Goal: Check status: Check status

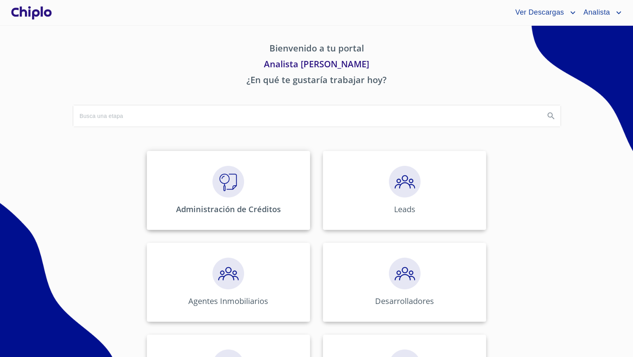
click at [216, 159] on div "Administración de Créditos" at bounding box center [228, 190] width 163 height 79
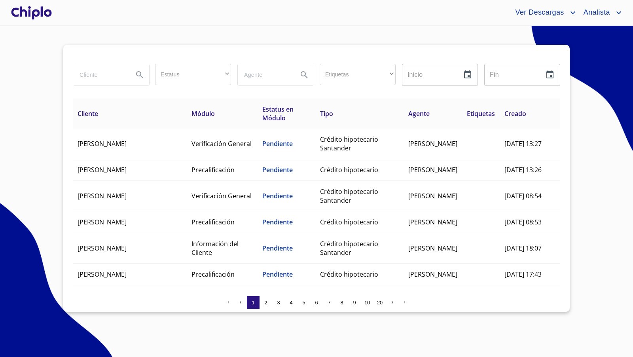
click at [108, 74] on input "search" at bounding box center [100, 74] width 54 height 21
type input "o"
type input "[PERSON_NAME]"
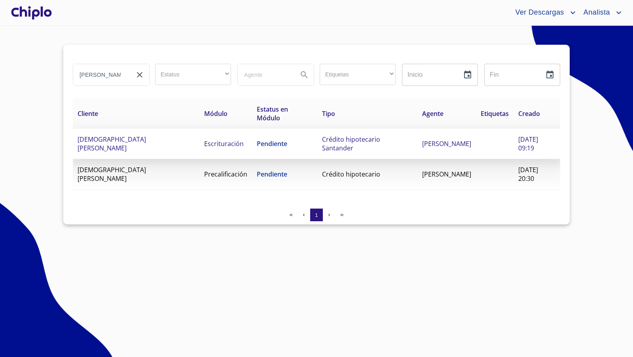
click at [257, 145] on span "Pendiente" at bounding box center [272, 143] width 30 height 9
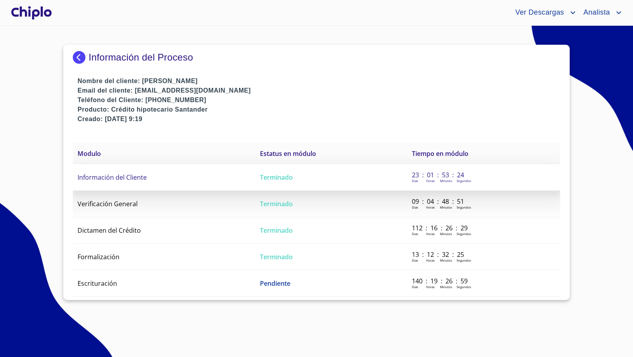
click at [139, 177] on span "Información del Cliente" at bounding box center [112, 177] width 69 height 9
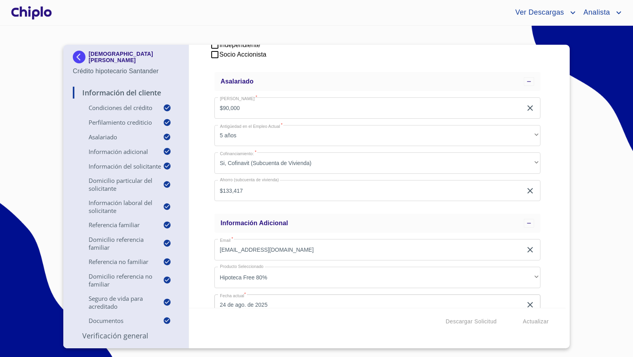
scroll to position [49, 0]
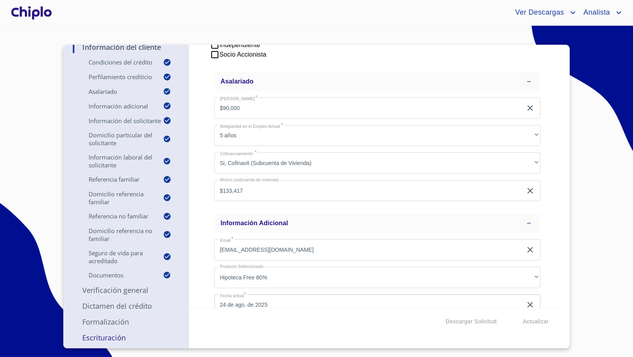
click at [123, 288] on p "Verificación General" at bounding box center [126, 289] width 106 height 9
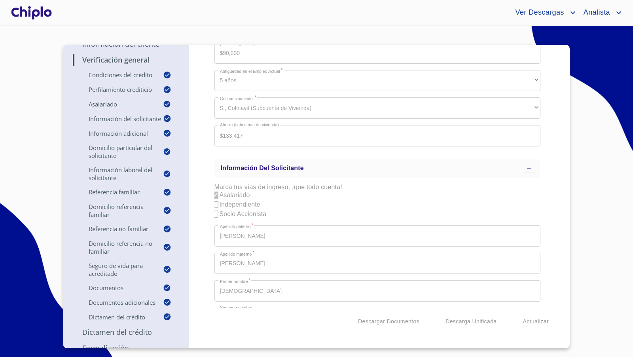
scroll to position [422, 0]
